Goal: Transaction & Acquisition: Book appointment/travel/reservation

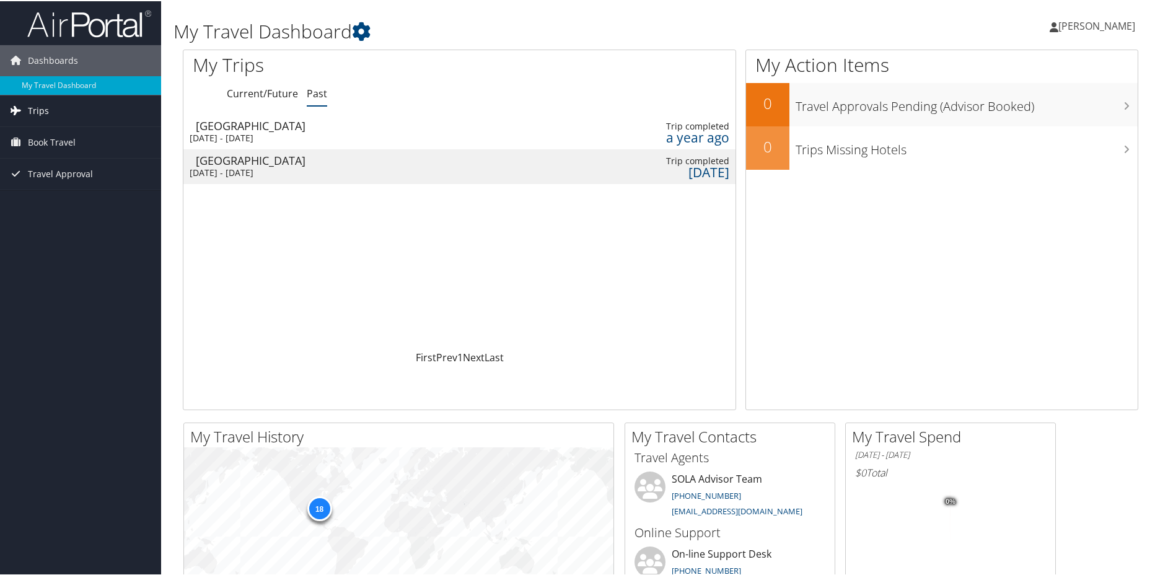
click at [72, 113] on link "Trips" at bounding box center [80, 109] width 161 height 31
click at [71, 128] on link "Current/Future Trips" at bounding box center [80, 134] width 161 height 19
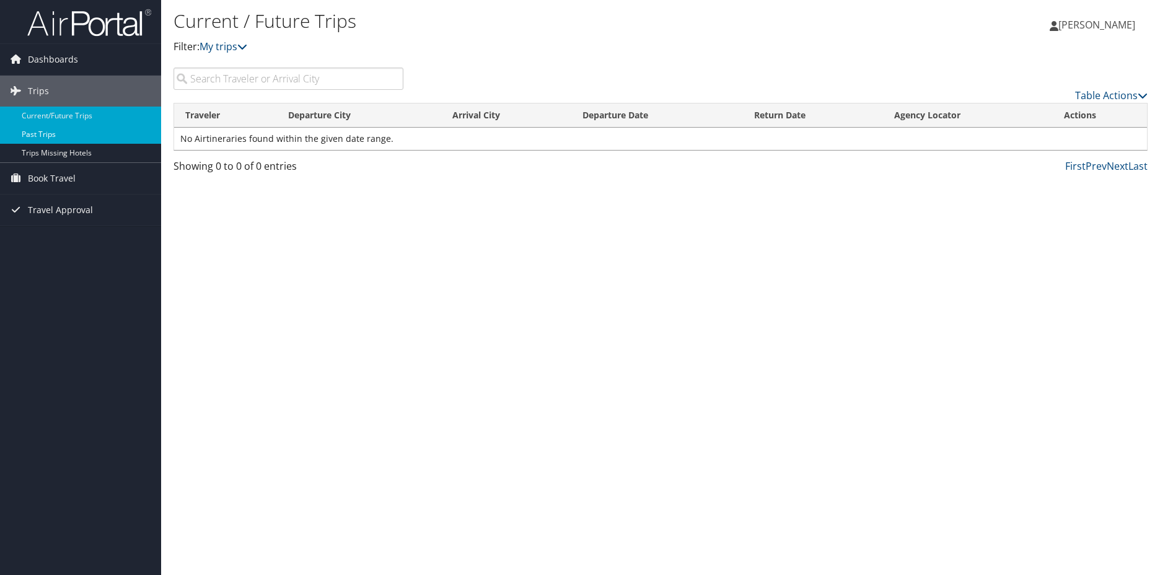
click at [115, 139] on link "Past Trips" at bounding box center [80, 134] width 161 height 19
click at [77, 61] on link "Dashboards" at bounding box center [80, 59] width 161 height 31
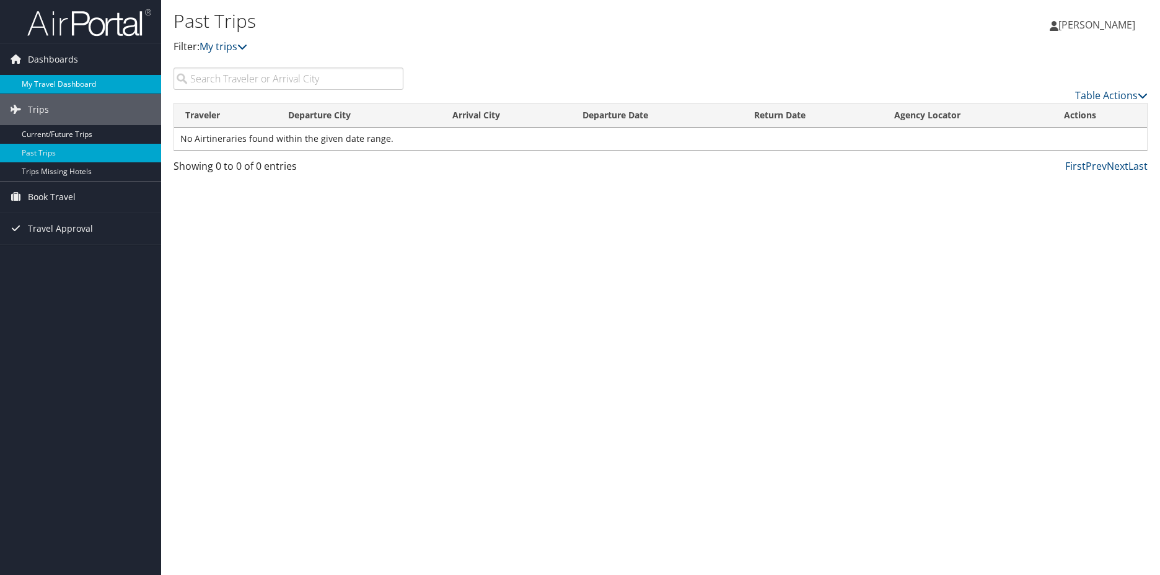
click at [76, 79] on link "My Travel Dashboard" at bounding box center [80, 84] width 161 height 19
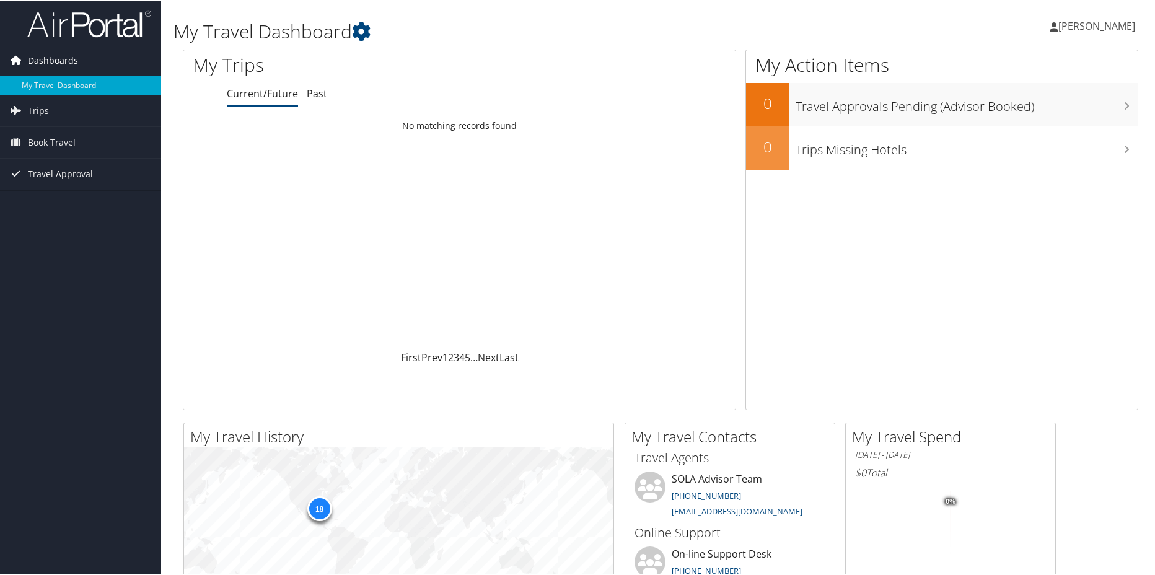
click at [53, 65] on span "Dashboards" at bounding box center [53, 59] width 50 height 31
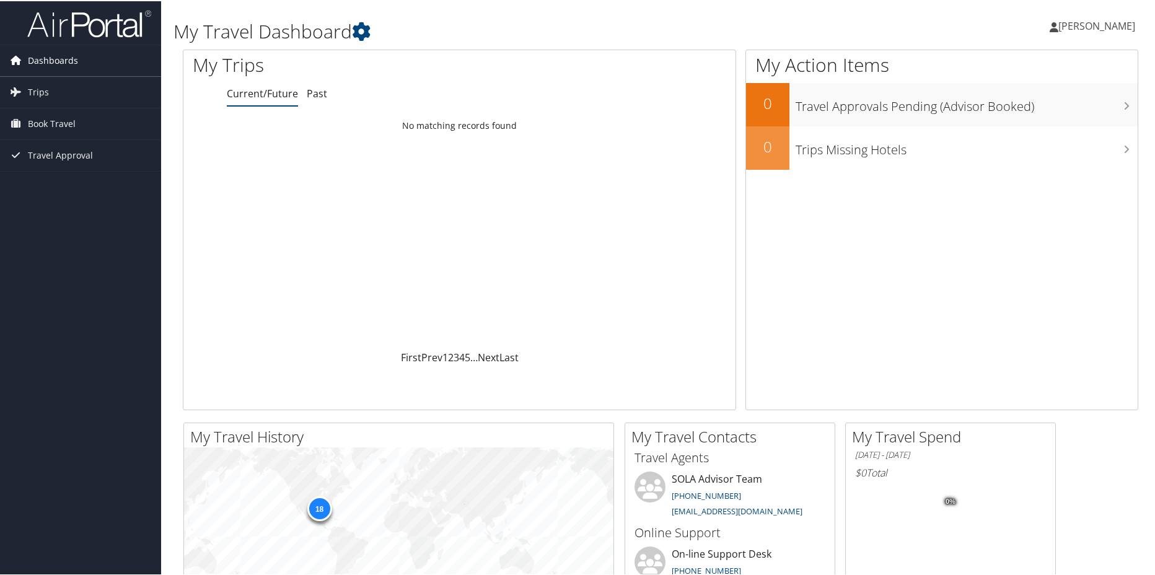
click at [53, 59] on span "Dashboards" at bounding box center [53, 59] width 50 height 31
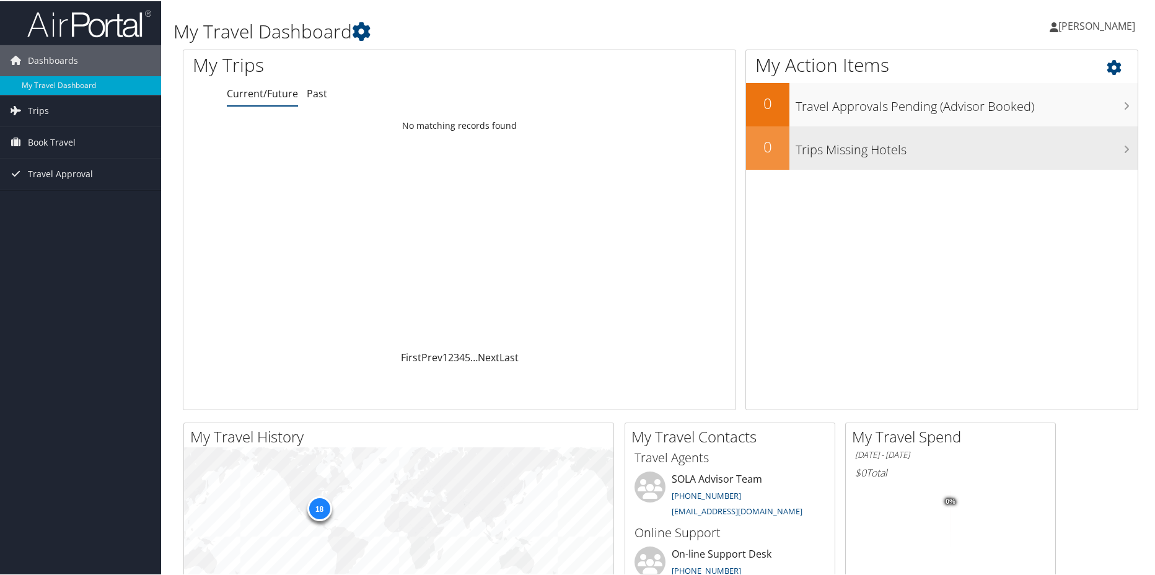
click at [823, 144] on h3 "Trips Missing Hotels" at bounding box center [966, 146] width 342 height 24
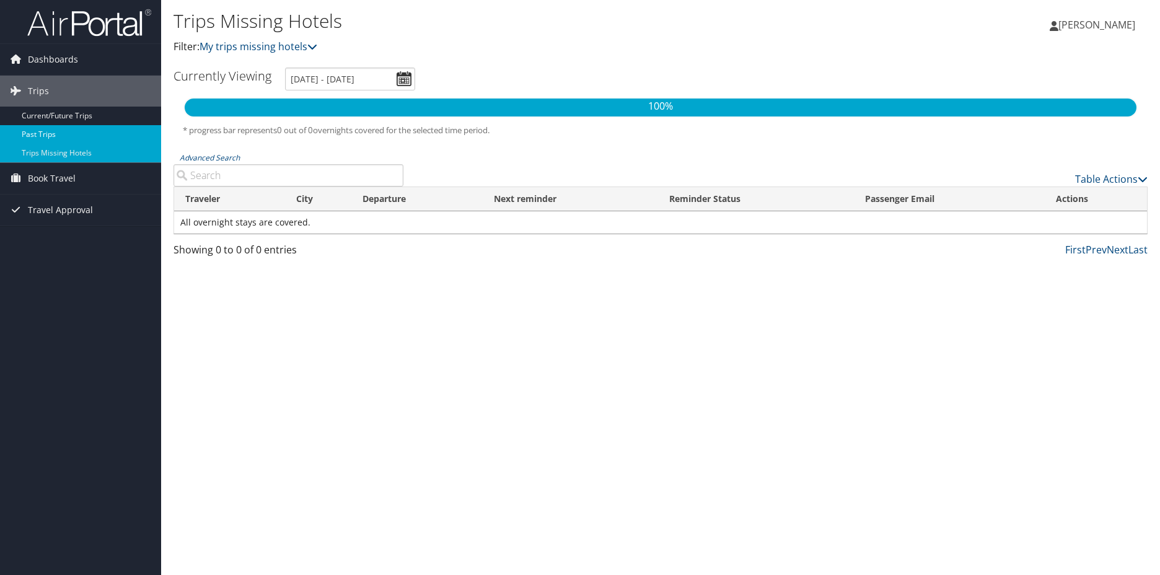
click at [103, 134] on link "Past Trips" at bounding box center [80, 134] width 161 height 19
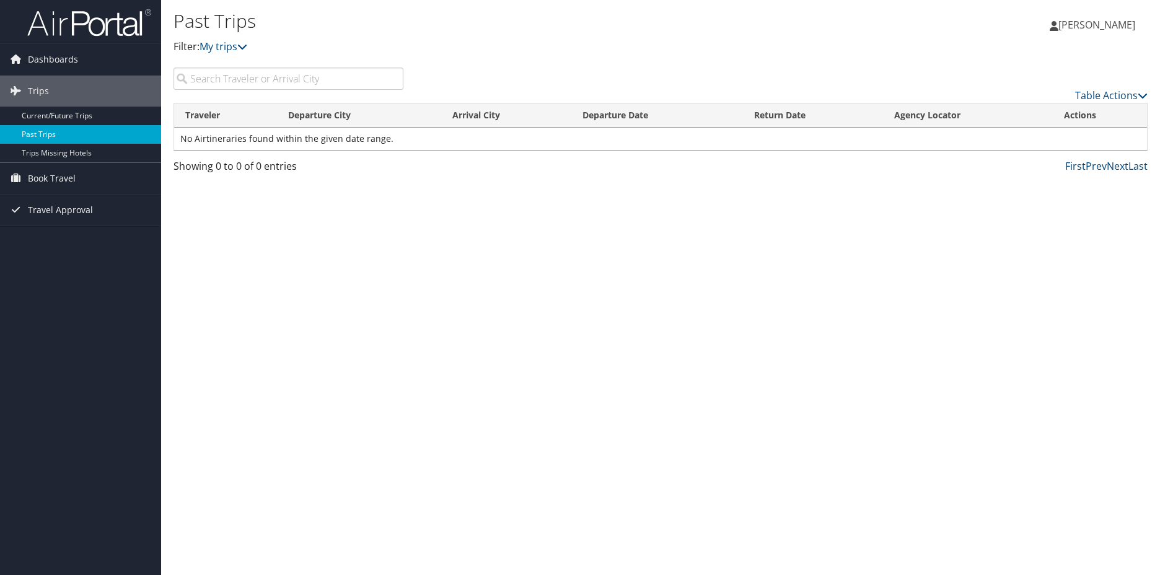
click at [49, 131] on link "Past Trips" at bounding box center [80, 134] width 161 height 19
click at [291, 77] on input "search" at bounding box center [288, 79] width 230 height 22
type input "[GEOGRAPHIC_DATA]"
click at [69, 63] on span "Dashboards" at bounding box center [53, 59] width 50 height 31
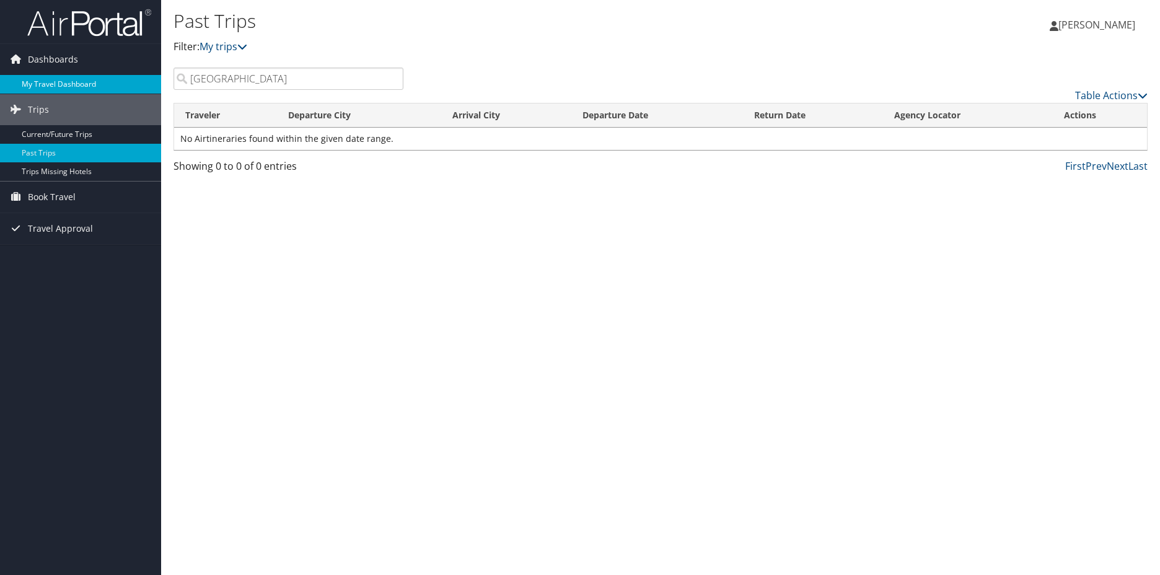
click at [69, 83] on link "My Travel Dashboard" at bounding box center [80, 84] width 161 height 19
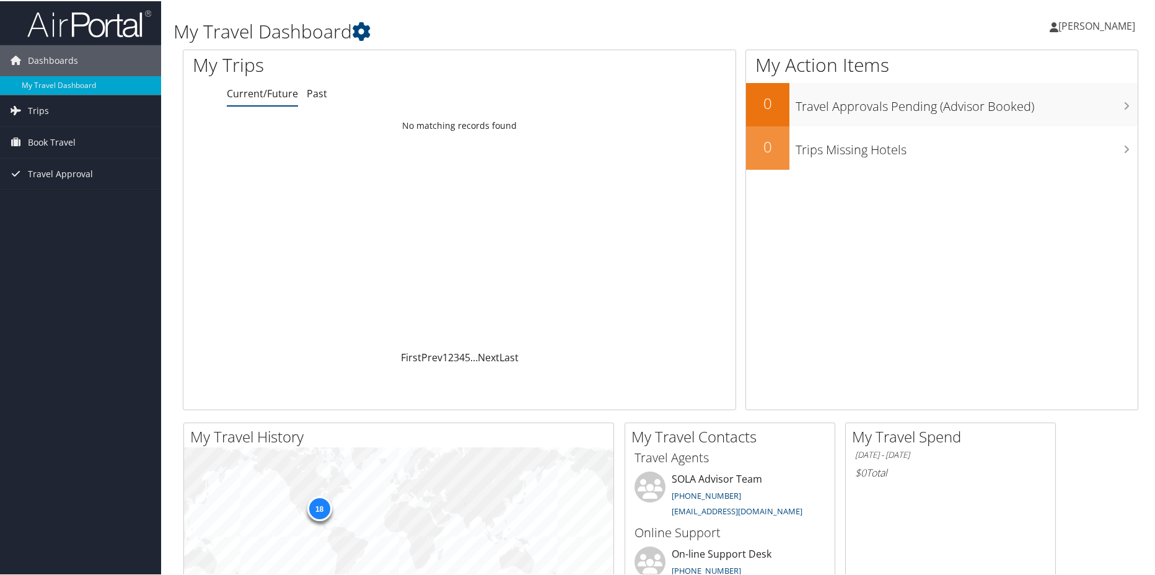
click at [1069, 25] on span "[PERSON_NAME]" at bounding box center [1096, 25] width 77 height 14
click at [1072, 27] on span "[PERSON_NAME]" at bounding box center [1096, 25] width 77 height 14
click at [63, 133] on span "Book Travel" at bounding box center [52, 141] width 48 height 31
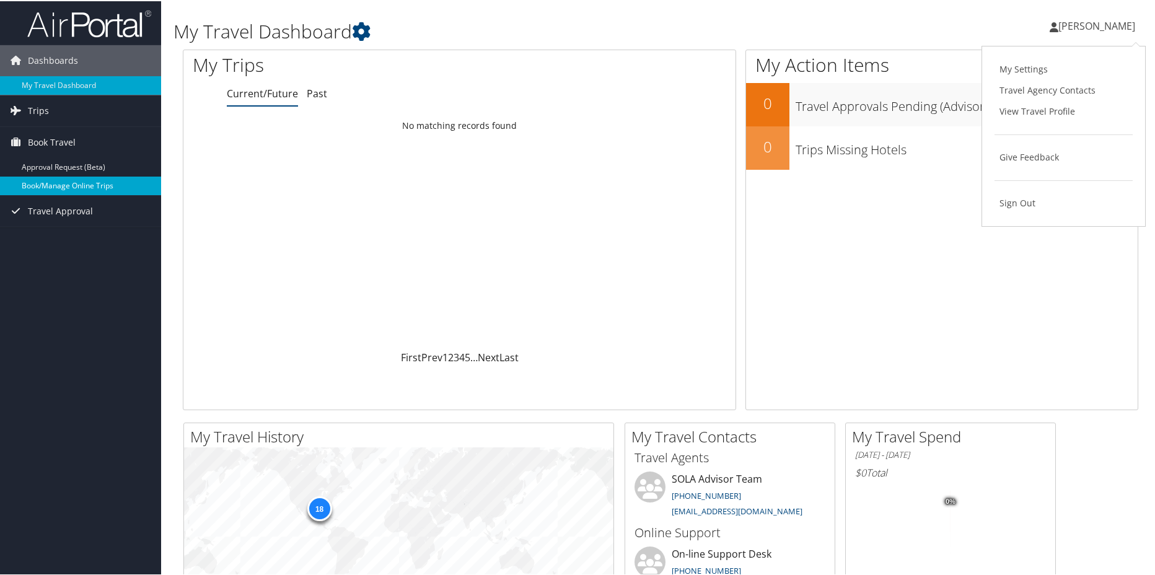
click at [64, 190] on link "Book/Manage Online Trips" at bounding box center [80, 184] width 161 height 19
